Goal: Information Seeking & Learning: Stay updated

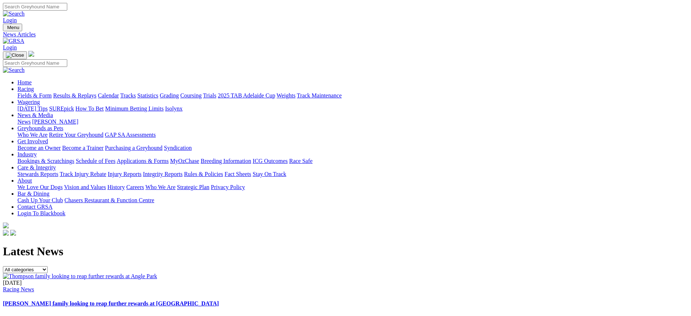
click at [24, 38] on img at bounding box center [13, 41] width 21 height 7
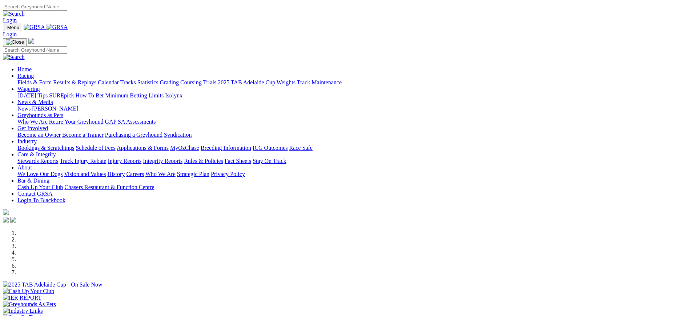
click at [31, 105] on link "News" at bounding box center [23, 108] width 13 height 6
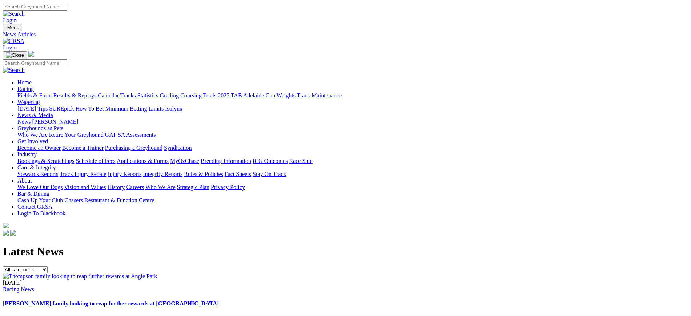
click at [24, 38] on img at bounding box center [13, 41] width 21 height 7
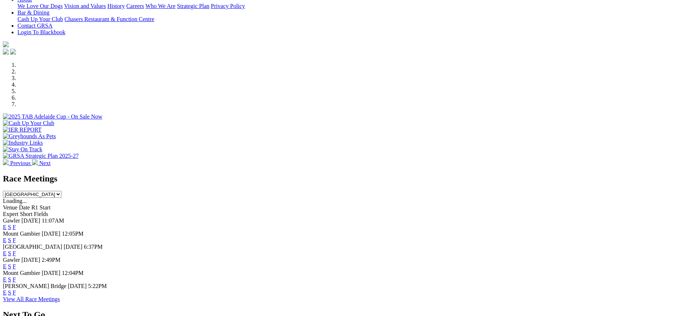
scroll to position [147, 0]
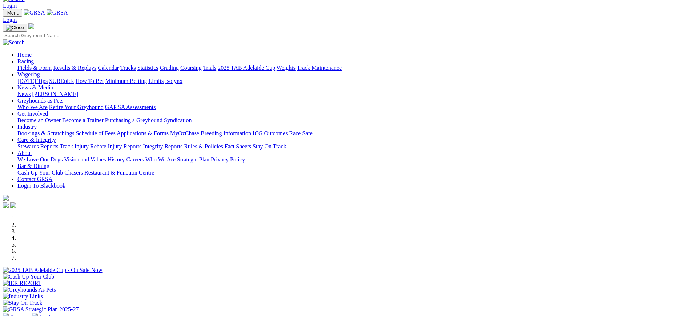
scroll to position [0, 0]
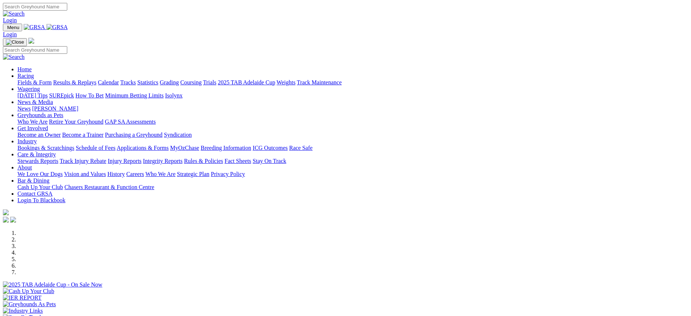
click at [31, 105] on link "News" at bounding box center [23, 108] width 13 height 6
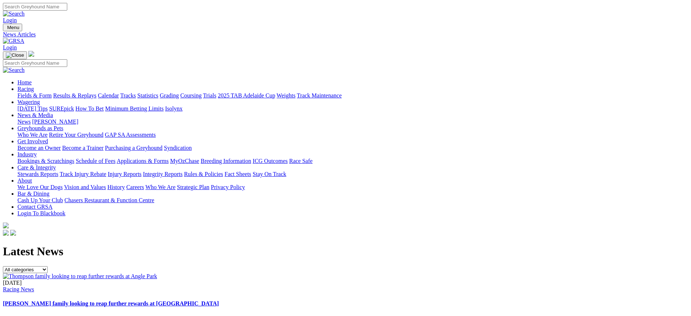
click at [78, 118] on link "[PERSON_NAME]" at bounding box center [55, 121] width 46 height 6
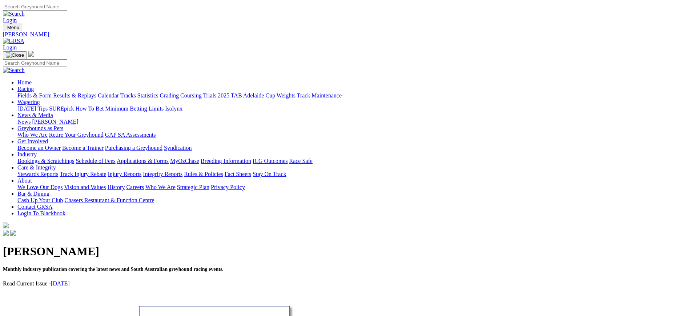
click at [24, 38] on img at bounding box center [13, 41] width 21 height 7
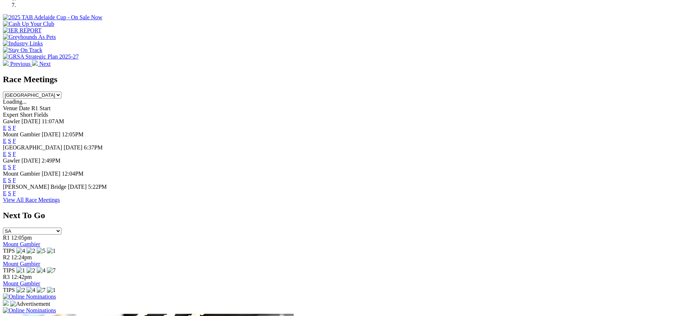
scroll to position [276, 0]
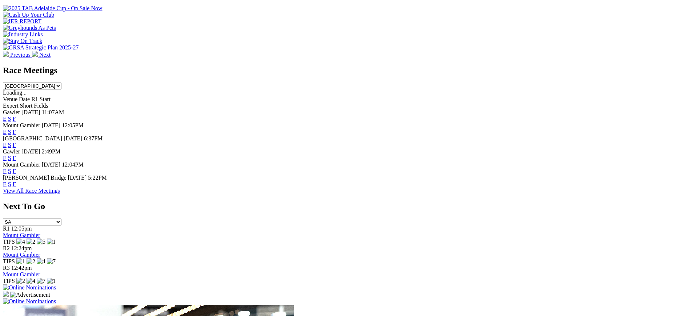
click at [16, 142] on link "F" at bounding box center [14, 145] width 3 height 6
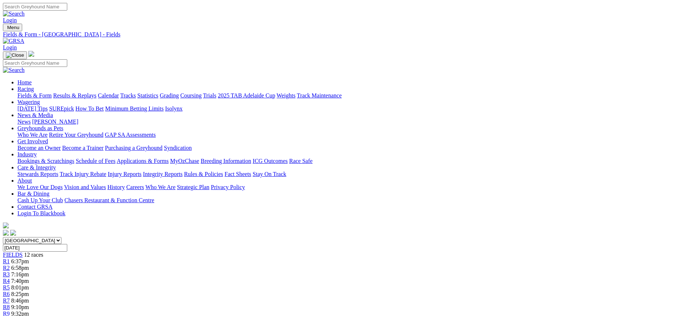
click at [24, 38] on img at bounding box center [13, 41] width 21 height 7
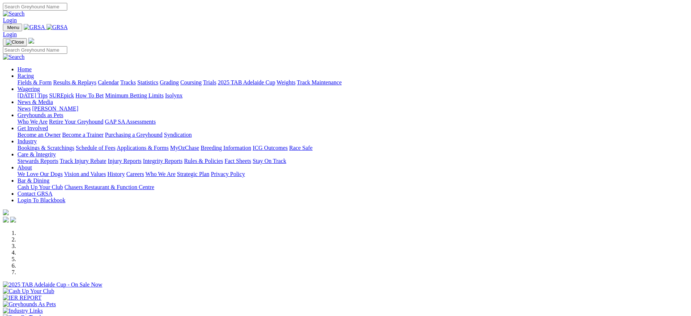
click at [68, 26] on img at bounding box center [56, 27] width 21 height 7
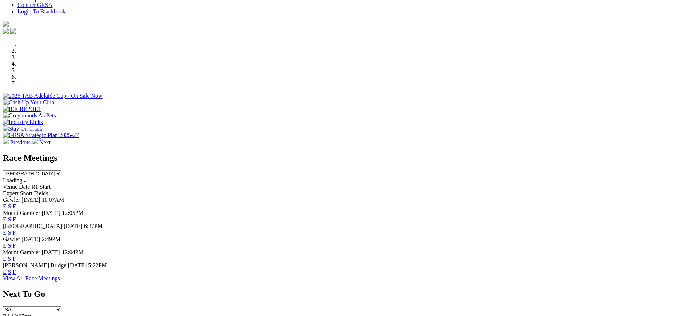
click at [16, 242] on link "F" at bounding box center [14, 245] width 3 height 6
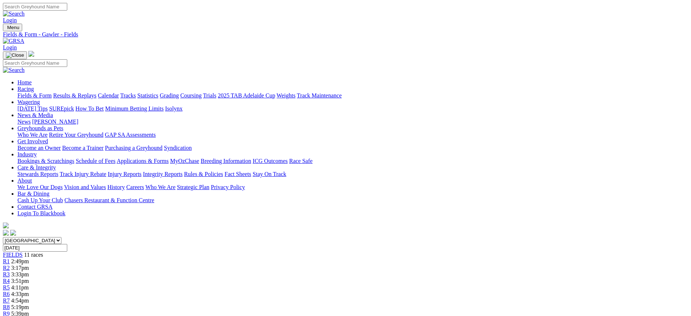
click at [24, 38] on img at bounding box center [13, 41] width 21 height 7
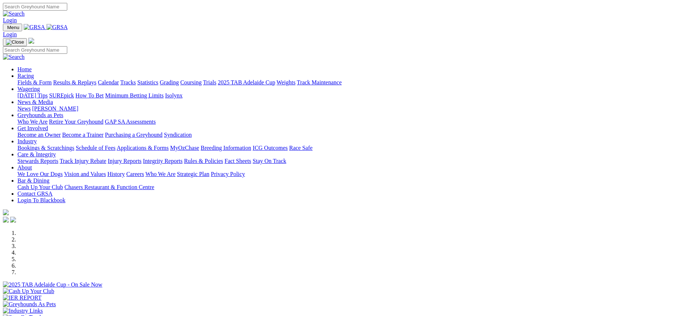
click at [48, 92] on link "[DATE] Tips" at bounding box center [32, 95] width 30 height 6
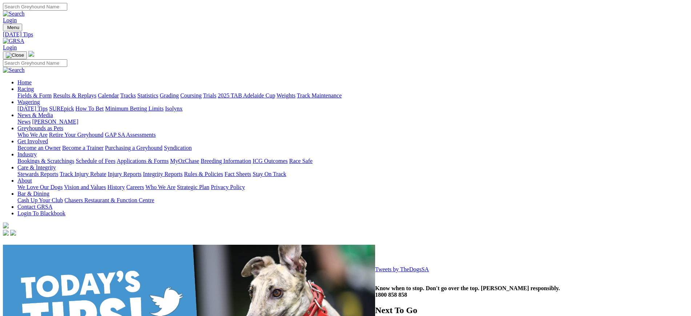
click at [24, 38] on img at bounding box center [13, 41] width 21 height 7
